Goal: Check status: Check status

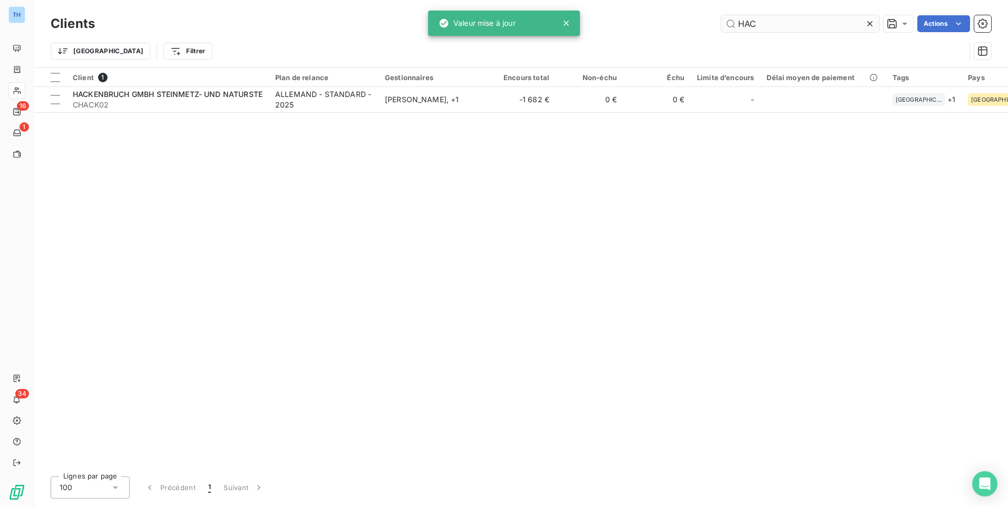
click at [800, 26] on input "HAC" at bounding box center [800, 23] width 158 height 17
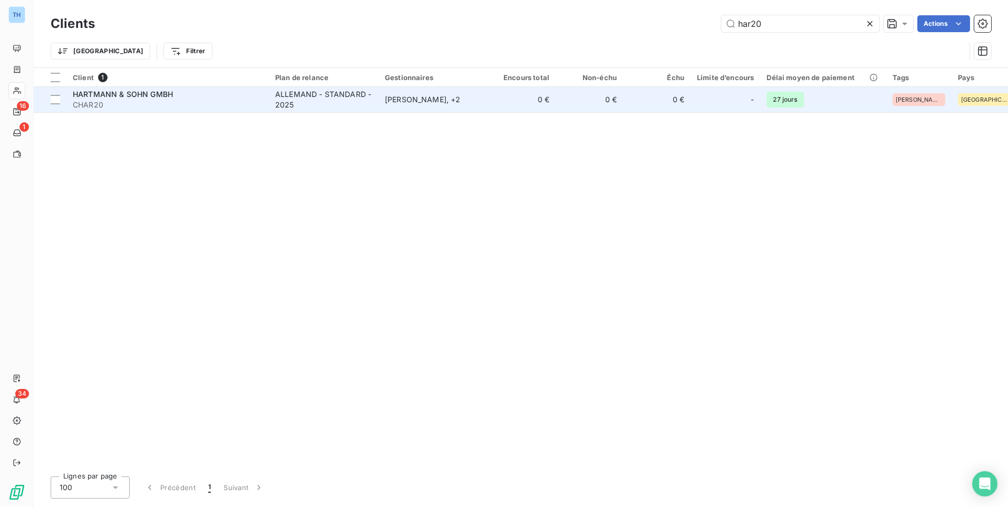
type input "har20"
click at [258, 96] on div "HARTMANN & SOHN GMBH" at bounding box center [168, 94] width 190 height 11
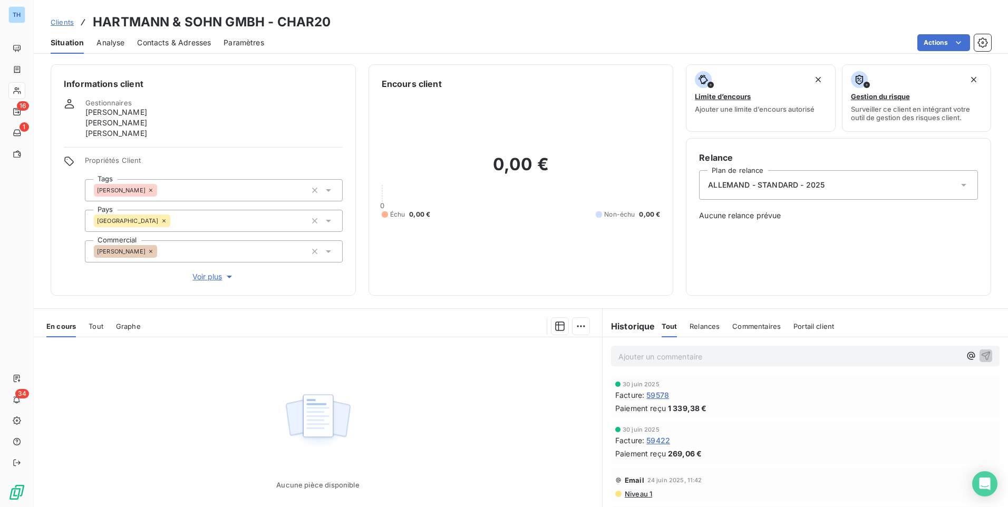
click at [62, 20] on span "Clients" at bounding box center [62, 22] width 23 height 8
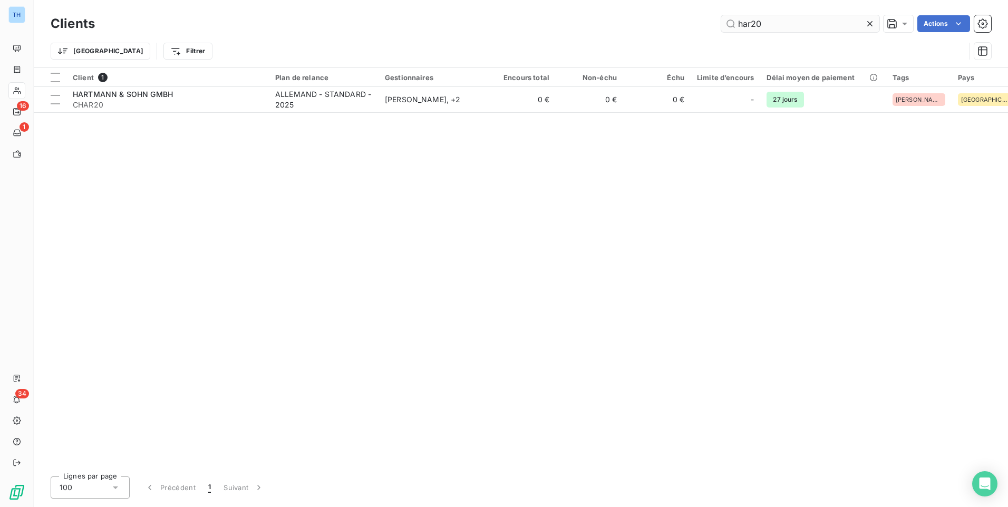
click at [767, 24] on input "har20" at bounding box center [800, 23] width 158 height 17
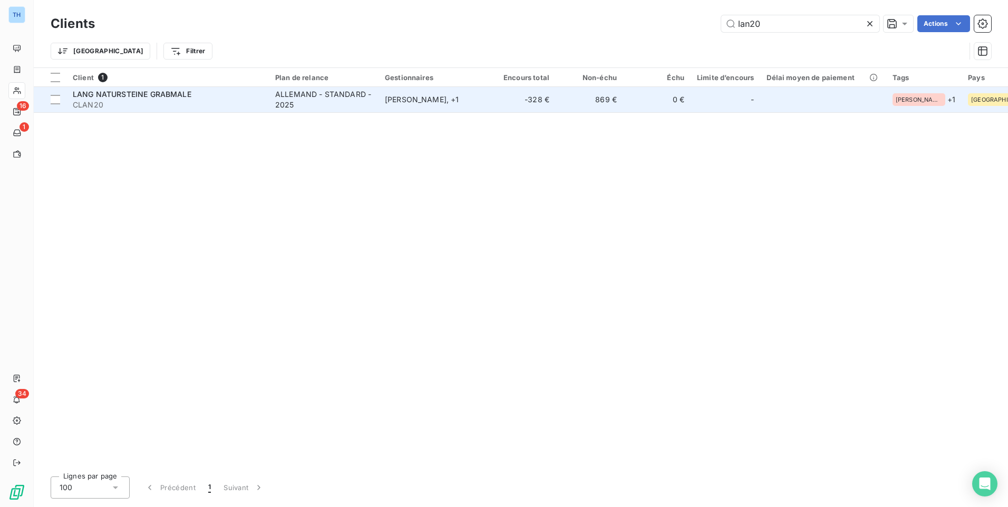
type input "lan20"
click at [306, 101] on div "ALLEMAND - STANDARD - 2025" at bounding box center [323, 99] width 97 height 21
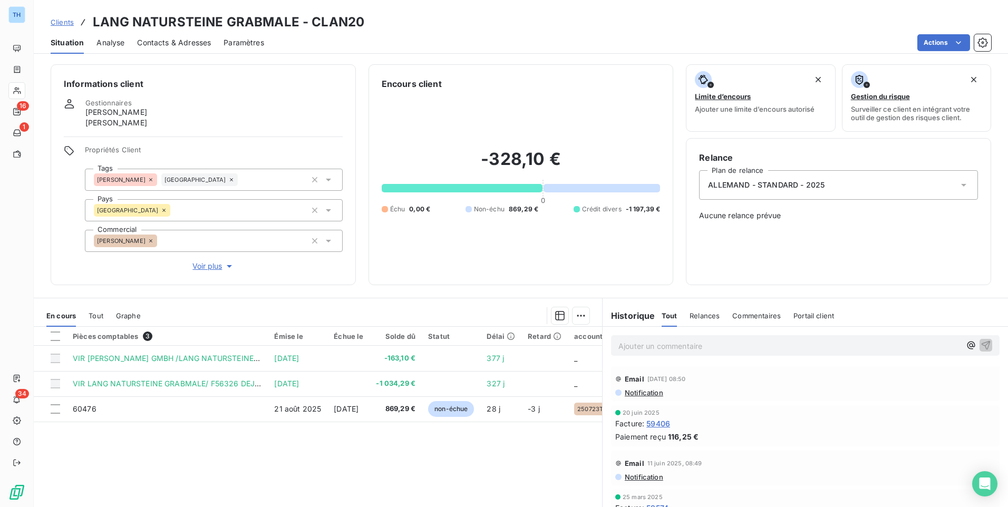
scroll to position [53, 0]
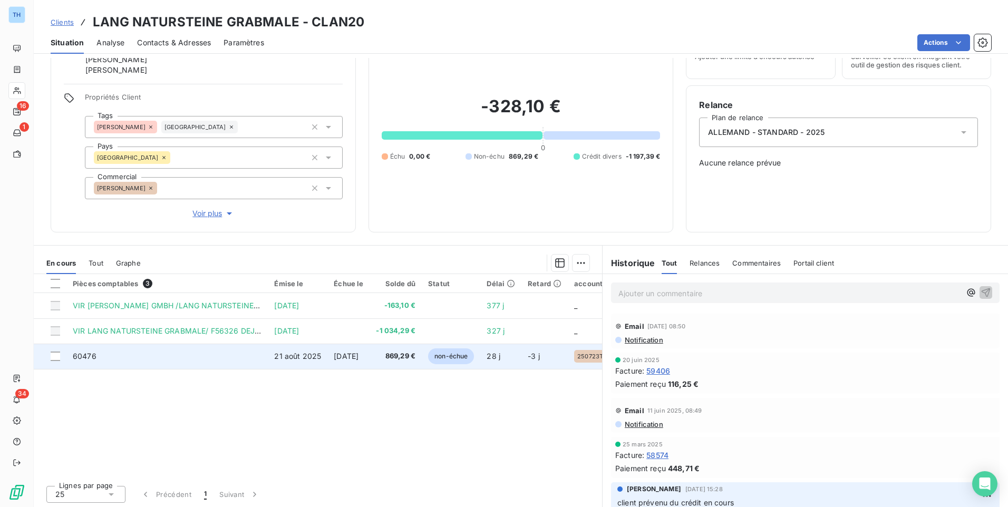
click at [221, 366] on td "60476" at bounding box center [166, 356] width 201 height 25
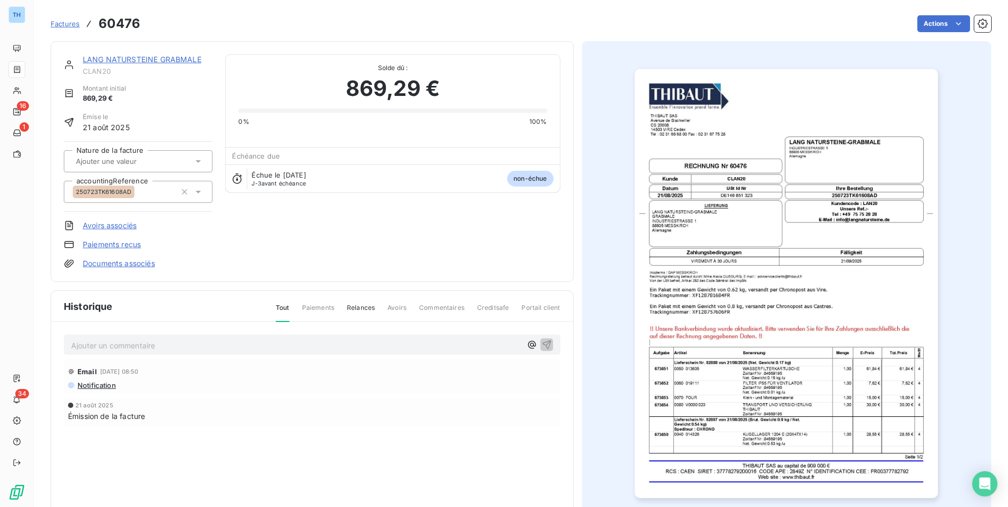
click at [113, 53] on div "LANG NATURSTEINE GRABMALE CLAN20 Montant initial 869,29 € Émise le [DATE] Natur…" at bounding box center [312, 161] width 523 height 241
click at [115, 56] on link "LANG NATURSTEINE GRABMALE" at bounding box center [142, 59] width 119 height 9
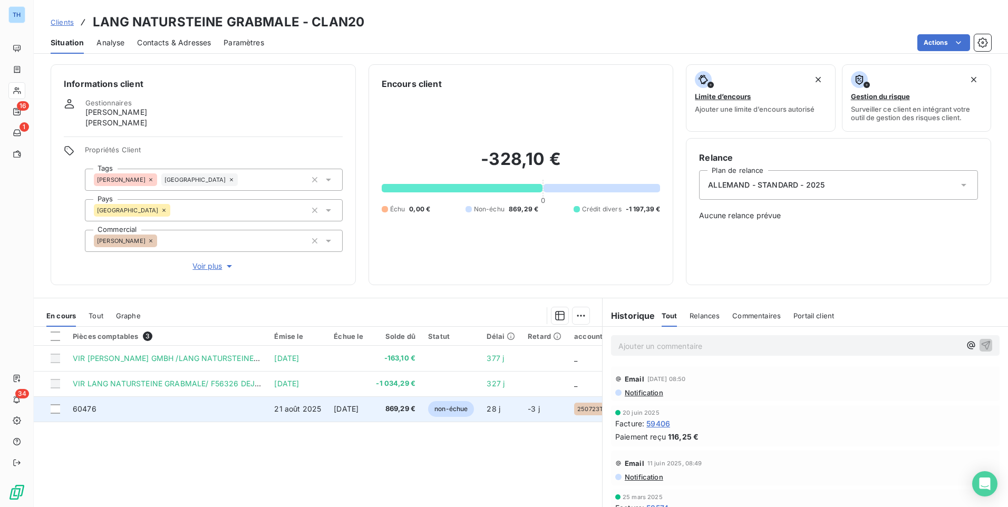
click at [293, 415] on td "21 août 2025" at bounding box center [298, 408] width 60 height 25
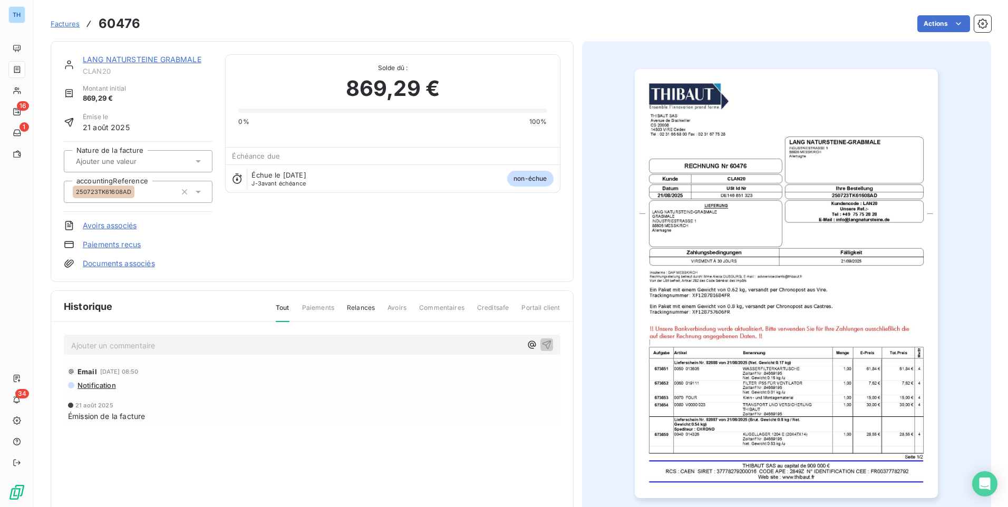
click at [164, 60] on link "LANG NATURSTEINE GRABMALE" at bounding box center [142, 59] width 119 height 9
